Goal: Task Accomplishment & Management: Manage account settings

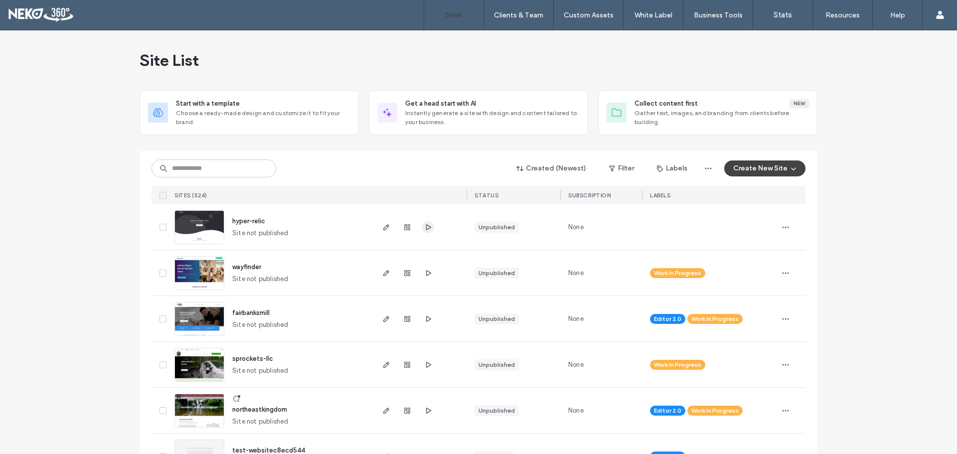
click at [424, 227] on icon "button" at bounding box center [428, 227] width 8 height 8
click at [783, 220] on span "button" at bounding box center [786, 227] width 16 height 16
click at [748, 313] on span "Assign Label" at bounding box center [738, 310] width 37 height 10
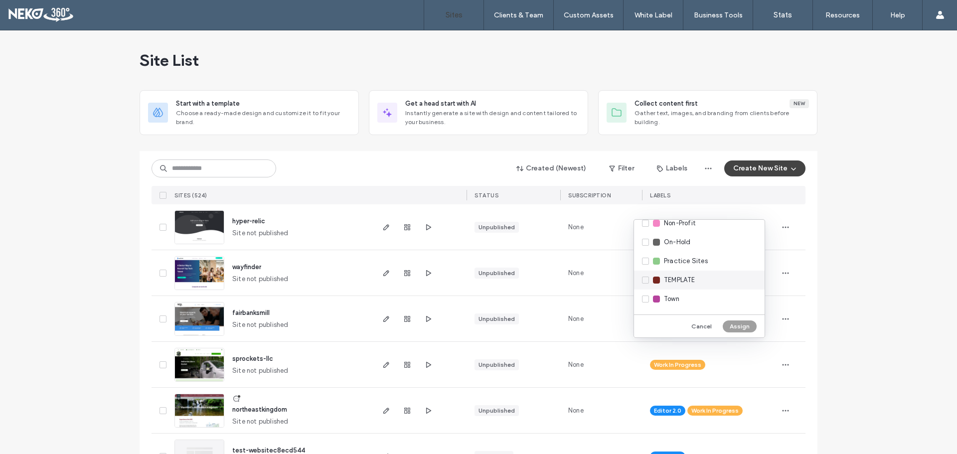
scroll to position [235, 0]
click at [675, 284] on span "Work In Progress" at bounding box center [688, 282] width 48 height 10
click at [736, 324] on button "Assign" at bounding box center [740, 327] width 34 height 12
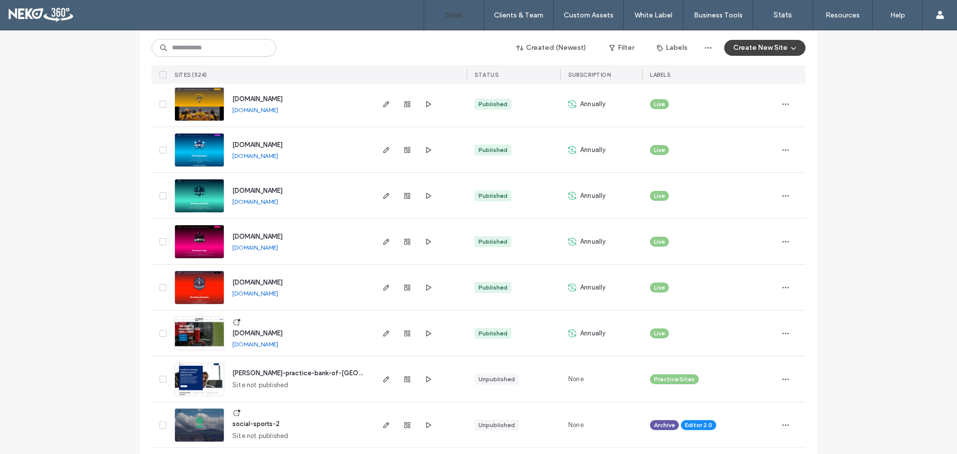
scroll to position [997, 0]
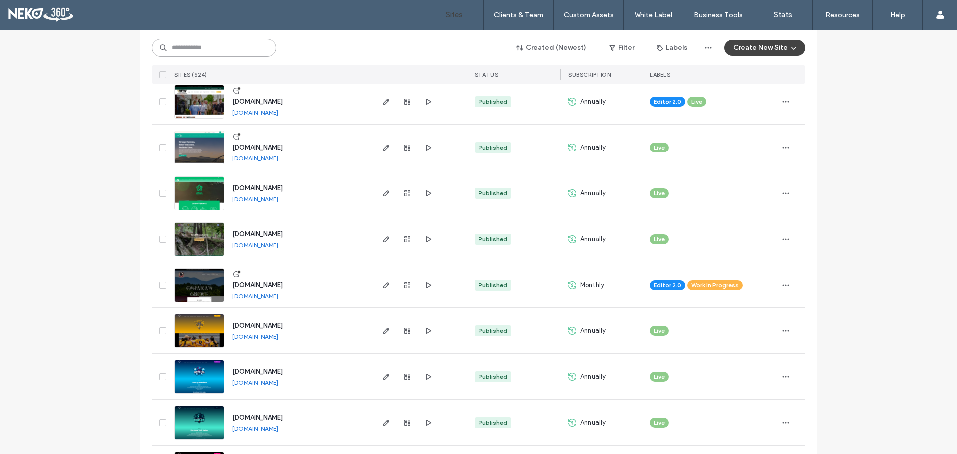
click at [240, 53] on input at bounding box center [214, 48] width 125 height 18
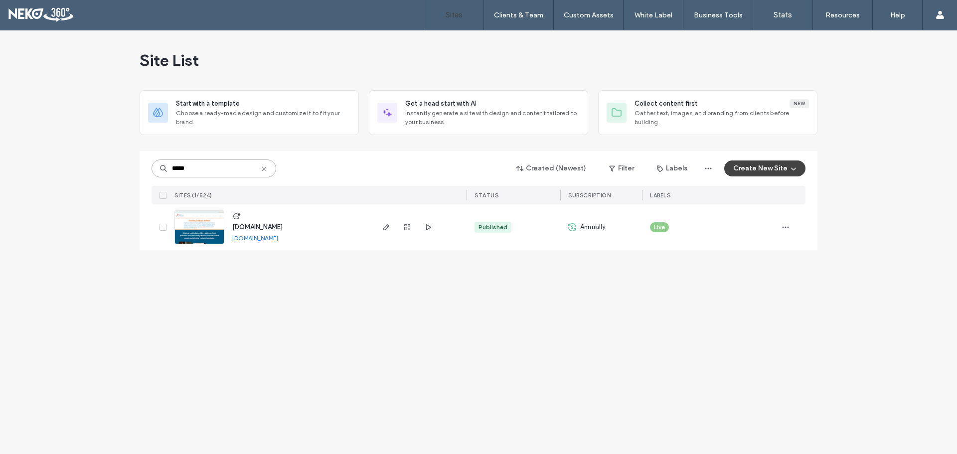
scroll to position [0, 0]
type input "*****"
click at [428, 227] on icon "button" at bounding box center [428, 227] width 8 height 8
click at [270, 223] on div "www.vtcpap.com" at bounding box center [257, 227] width 50 height 10
click at [263, 225] on span "www.vtcpap.com" at bounding box center [257, 226] width 50 height 7
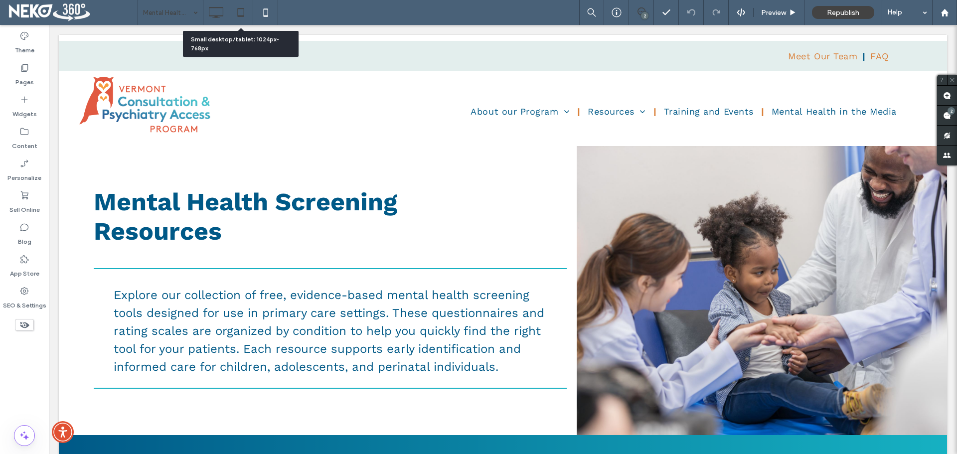
click at [240, 14] on icon at bounding box center [241, 12] width 20 height 20
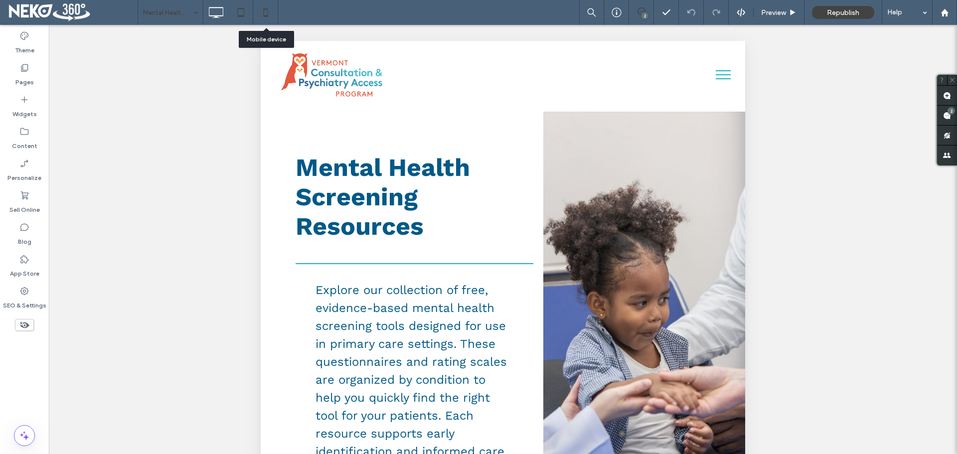
click at [270, 9] on icon at bounding box center [266, 12] width 20 height 20
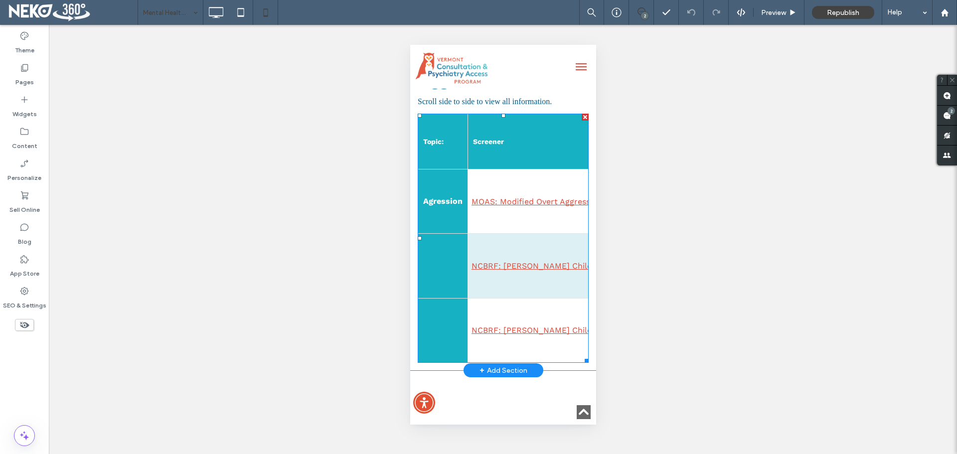
scroll to position [898, 0]
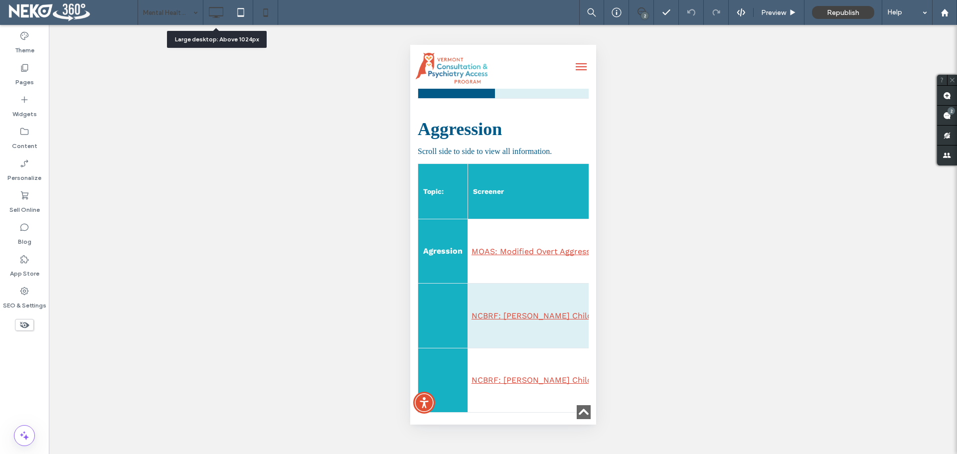
click at [223, 10] on use at bounding box center [216, 12] width 14 height 11
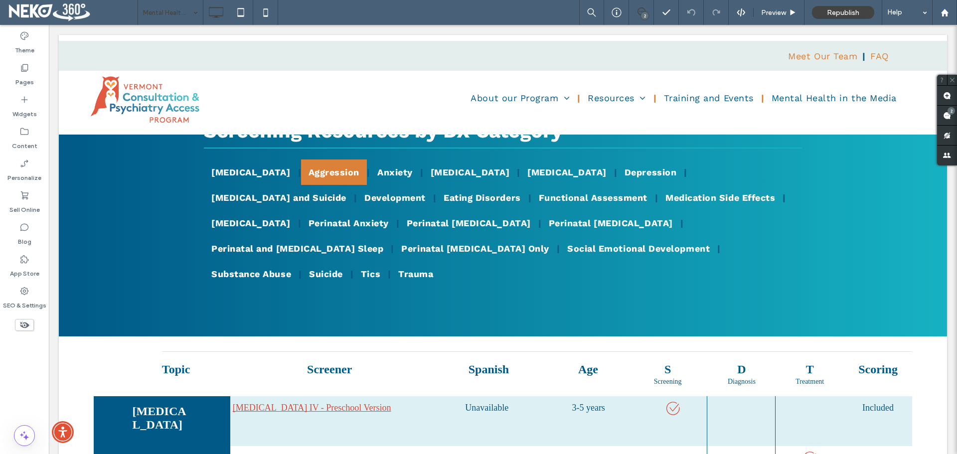
scroll to position [549, 0]
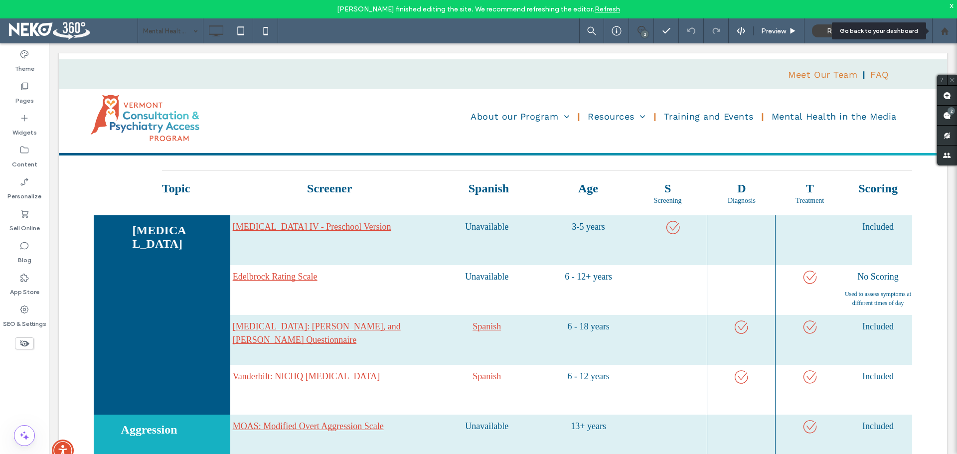
click at [949, 34] on div at bounding box center [945, 31] width 24 height 8
